Goal: Entertainment & Leisure: Browse casually

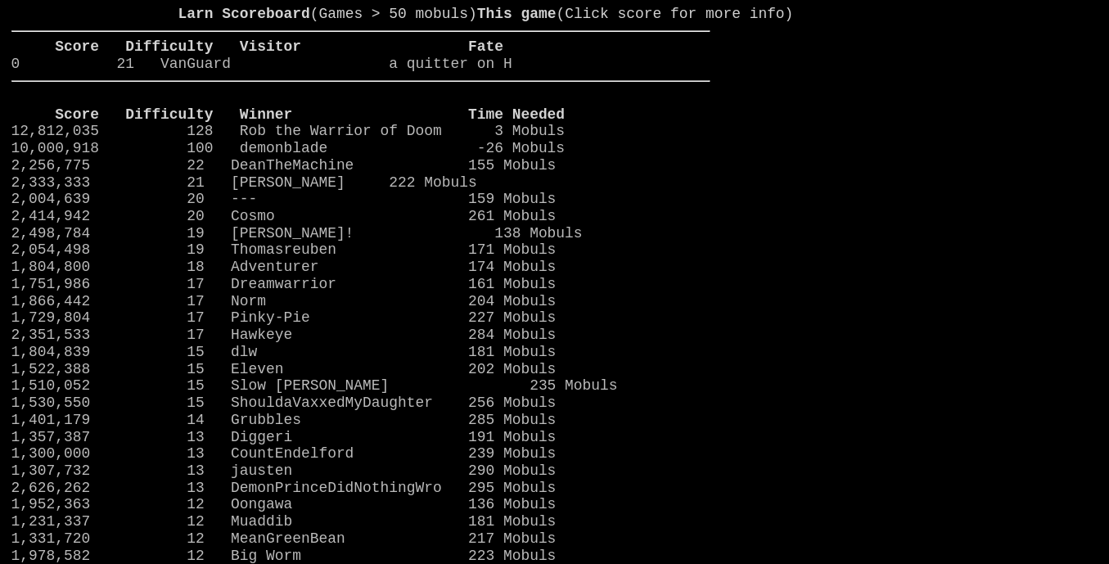
click at [448, 445] on link "1,357,387 13 Diggeri 191 Mobuls" at bounding box center [283, 437] width 545 height 16
